Goal: Task Accomplishment & Management: Complete application form

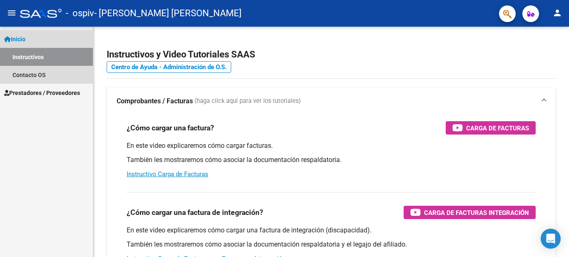
click at [47, 37] on link "Inicio" at bounding box center [46, 39] width 93 height 18
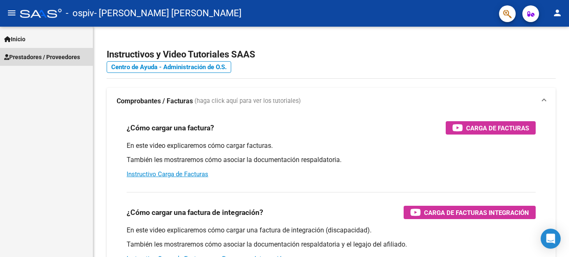
click at [46, 54] on span "Prestadores / Proveedores" at bounding box center [42, 56] width 76 height 9
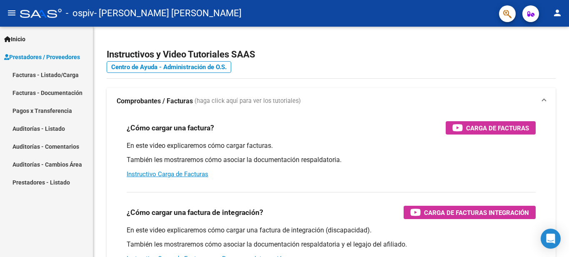
click at [50, 75] on link "Facturas - Listado/Carga" at bounding box center [46, 75] width 93 height 18
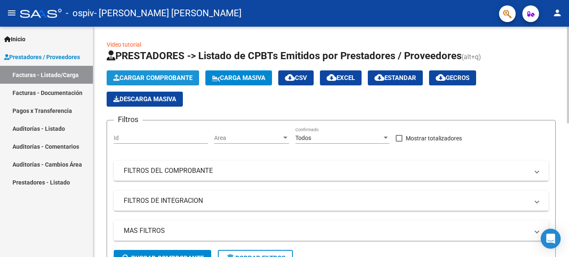
click at [151, 77] on span "Cargar Comprobante" at bounding box center [152, 77] width 79 height 7
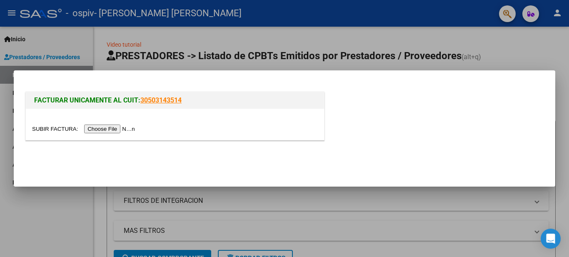
click at [120, 129] on input "file" at bounding box center [84, 129] width 105 height 9
click at [113, 126] on input "file" at bounding box center [84, 129] width 105 height 9
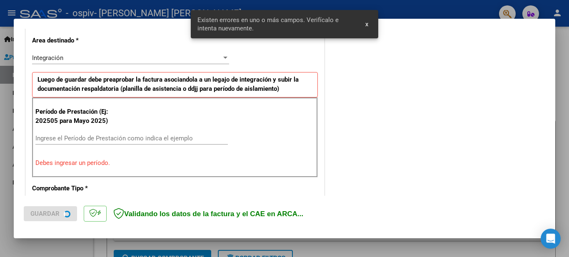
scroll to position [191, 0]
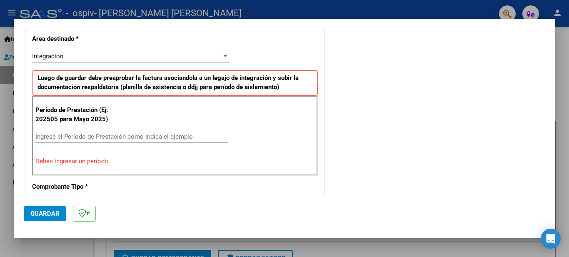
click at [87, 132] on div "Ingrese el Período de Prestación como indica el ejemplo" at bounding box center [131, 136] width 192 height 12
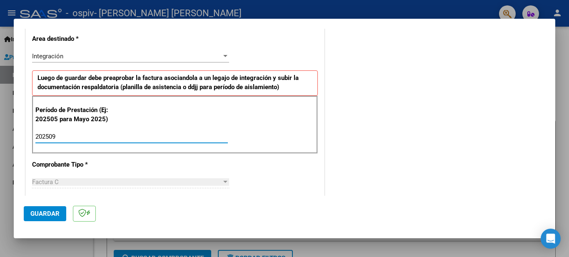
type input "202509"
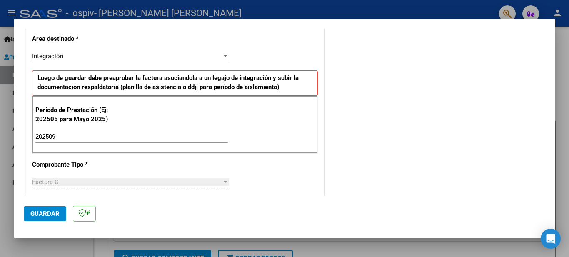
click at [87, 185] on div "Factura C" at bounding box center [127, 181] width 190 height 7
click at [222, 183] on div at bounding box center [225, 182] width 7 height 7
click at [43, 183] on span "Factura C" at bounding box center [45, 181] width 27 height 7
click at [223, 57] on div at bounding box center [225, 56] width 4 height 2
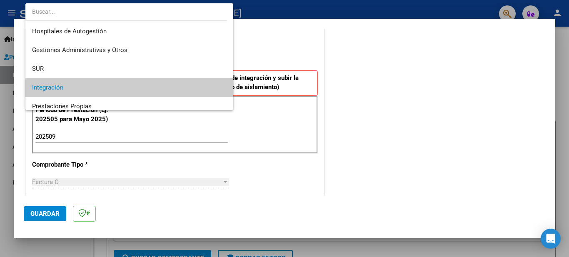
scroll to position [32, 0]
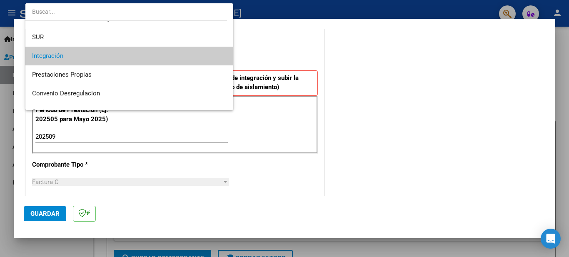
click at [221, 57] on mat-option "Integración" at bounding box center [129, 56] width 208 height 19
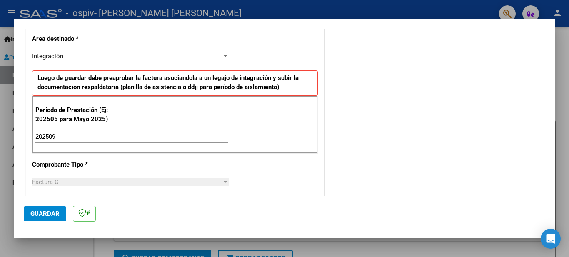
click at [77, 183] on div "Factura C" at bounding box center [127, 181] width 190 height 7
click at [223, 181] on div at bounding box center [225, 182] width 4 height 2
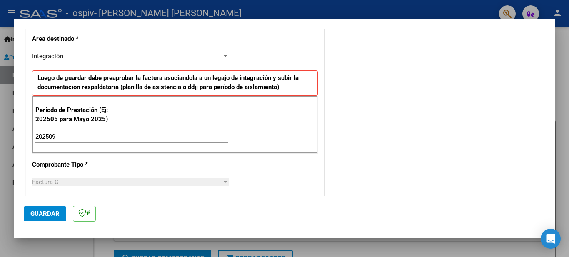
click at [223, 181] on div at bounding box center [225, 182] width 4 height 2
click at [36, 212] on span "Guardar" at bounding box center [44, 213] width 29 height 7
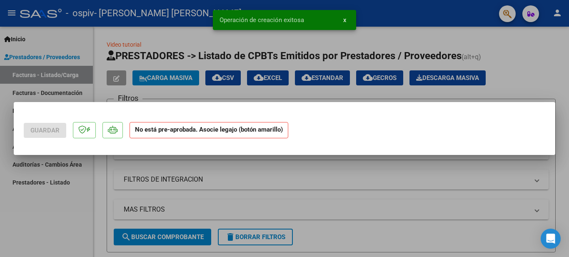
scroll to position [0, 0]
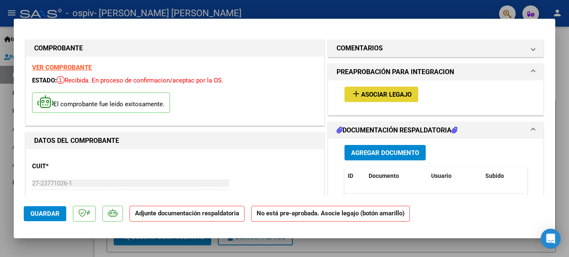
click at [369, 92] on span "Asociar Legajo" at bounding box center [386, 94] width 50 height 7
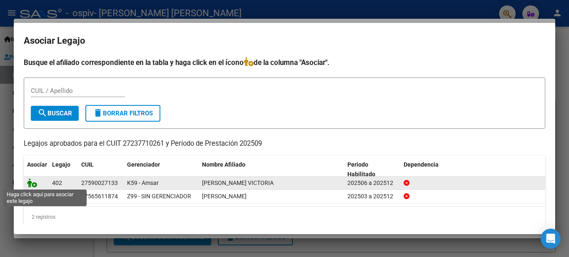
click at [35, 180] on icon at bounding box center [32, 182] width 10 height 9
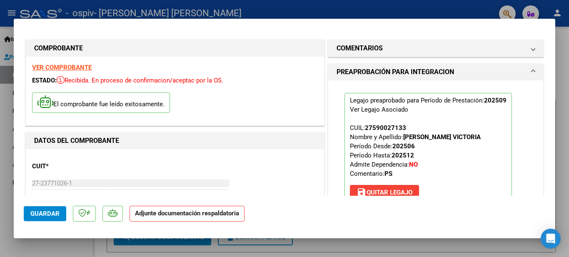
click at [71, 67] on strong "VER COMPROBANTE" at bounding box center [62, 67] width 60 height 7
click at [43, 210] on span "Guardar" at bounding box center [44, 213] width 29 height 7
click at [525, 150] on div "Legajo preaprobado para Período de Prestación: 202509 Ver Legajo Asociado CUIL:…" at bounding box center [435, 148] width 195 height 136
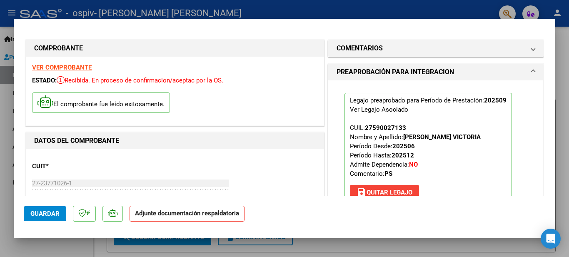
click at [525, 150] on div "Legajo preaprobado para Período de Prestación: 202509 Ver Legajo Asociado CUIL:…" at bounding box center [435, 148] width 195 height 136
click at [556, 60] on div at bounding box center [284, 128] width 569 height 257
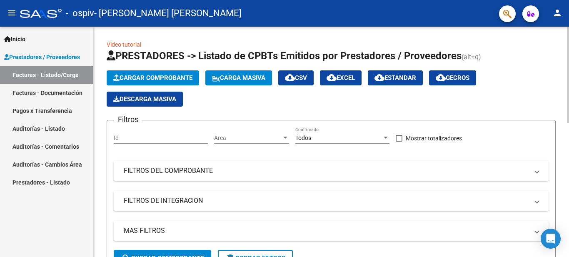
click at [523, 65] on app-list-header "PRESTADORES -> Listado de CPBTs Emitidos por Prestadores / Proveedores (alt+q) …" at bounding box center [331, 161] width 449 height 225
click at [53, 73] on link "Facturas - Listado/Carga" at bounding box center [46, 75] width 93 height 18
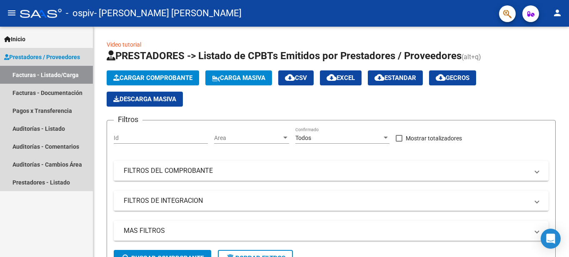
click at [53, 73] on link "Facturas - Listado/Carga" at bounding box center [46, 75] width 93 height 18
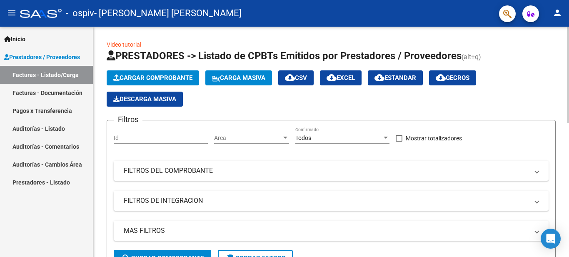
drag, startPoint x: 550, startPoint y: 113, endPoint x: 567, endPoint y: 95, distance: 25.3
click at [567, 95] on div at bounding box center [568, 75] width 2 height 97
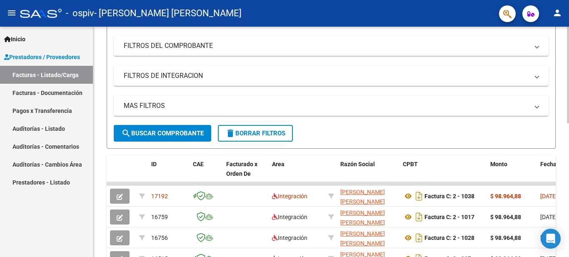
scroll to position [129, 0]
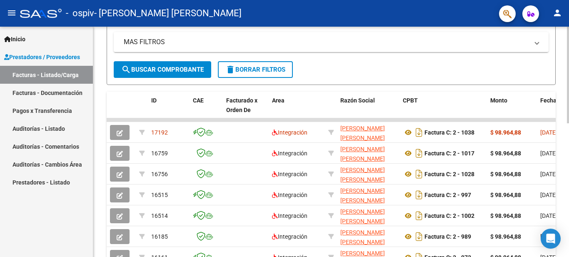
click at [567, 175] on div "Video tutorial PRESTADORES -> Listado de CPBTs Emitidos por Prestadores / Prove…" at bounding box center [332, 109] width 478 height 543
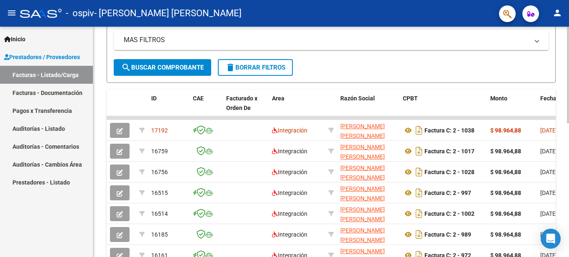
click at [552, 44] on form "Filtros Id Area Area Todos Confirmado Mostrar totalizadores FILTROS DEL COMPROB…" at bounding box center [331, 6] width 449 height 154
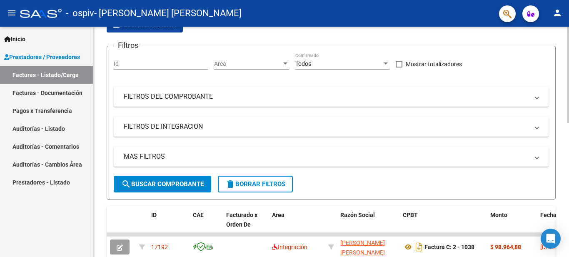
scroll to position [57, 0]
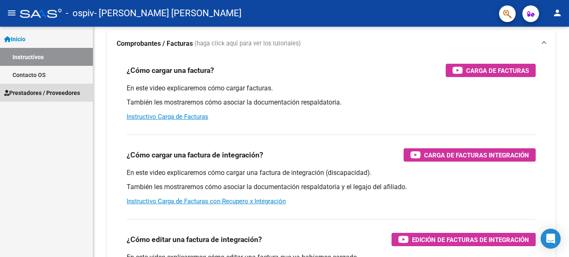
click at [50, 96] on span "Prestadores / Proveedores" at bounding box center [42, 92] width 76 height 9
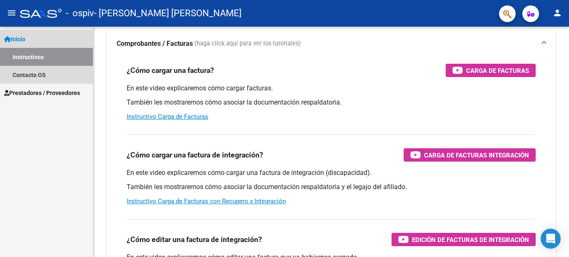
click at [25, 35] on span "Inicio" at bounding box center [14, 39] width 21 height 9
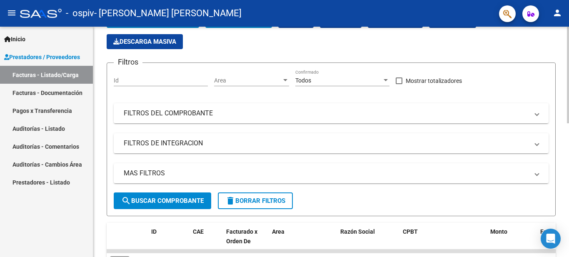
scroll to position [288, 0]
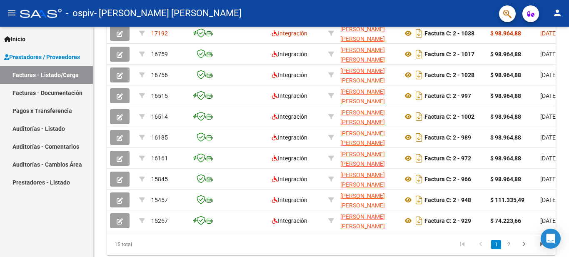
drag, startPoint x: 568, startPoint y: 149, endPoint x: 56, endPoint y: 67, distance: 519.0
click at [56, 67] on link "Facturas - Listado/Carga" at bounding box center [46, 75] width 93 height 18
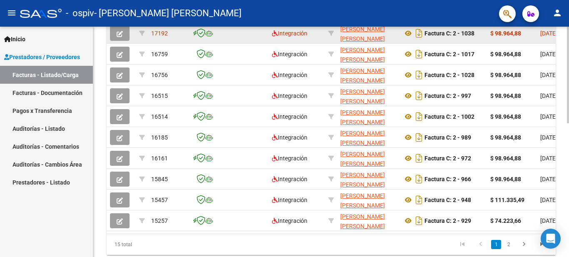
click at [260, 35] on datatable-body-cell at bounding box center [246, 33] width 46 height 20
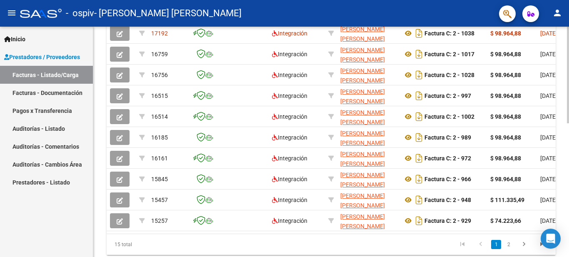
scroll to position [246, 0]
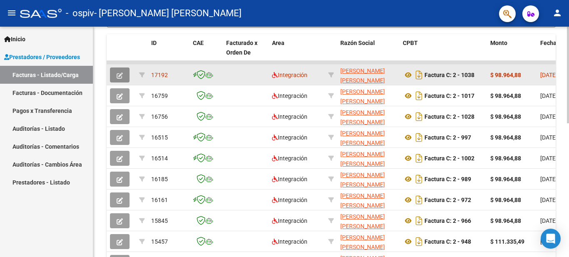
click at [127, 72] on button "button" at bounding box center [120, 74] width 20 height 15
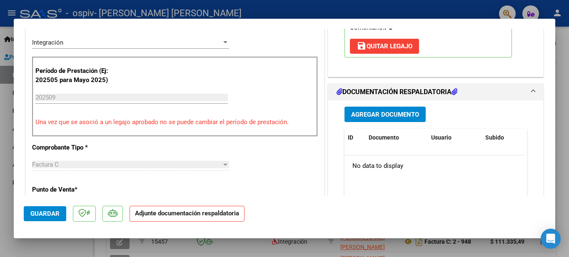
scroll to position [247, 0]
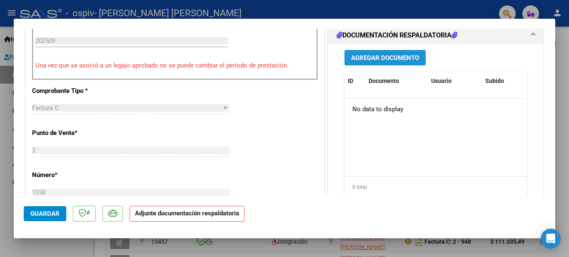
click at [397, 56] on span "Agregar Documento" at bounding box center [385, 57] width 68 height 7
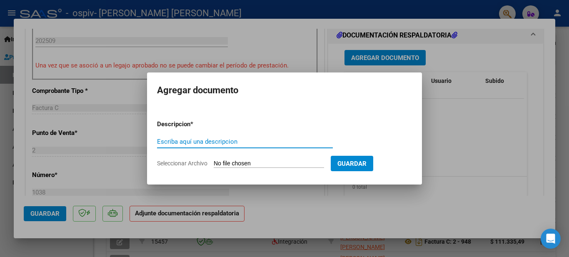
click at [201, 138] on input "Escriba aquí una descripcion" at bounding box center [245, 141] width 176 height 7
type input "ASISTENCIA Y PRESUPUESTO [DATE] [PERSON_NAME]"
click at [247, 162] on input "Seleccionar Archivo" at bounding box center [269, 164] width 110 height 8
type input "C:\fakepath\ASISTENCIA Y PRESUPUESTO [DATE] [PERSON_NAME].pdf"
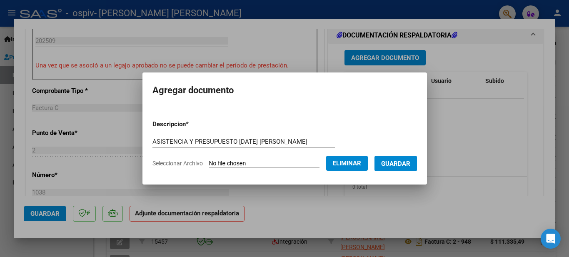
click at [410, 161] on span "Guardar" at bounding box center [395, 163] width 29 height 7
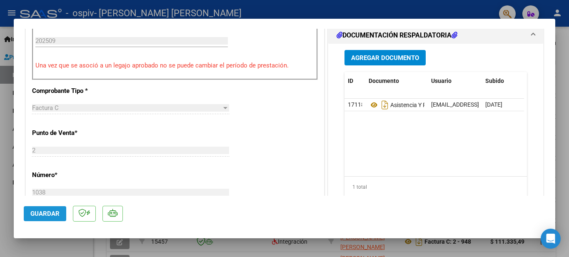
click at [50, 213] on span "Guardar" at bounding box center [44, 213] width 29 height 7
click at [52, 212] on span "Guardar" at bounding box center [44, 213] width 29 height 7
